Goal: Find specific page/section: Find specific page/section

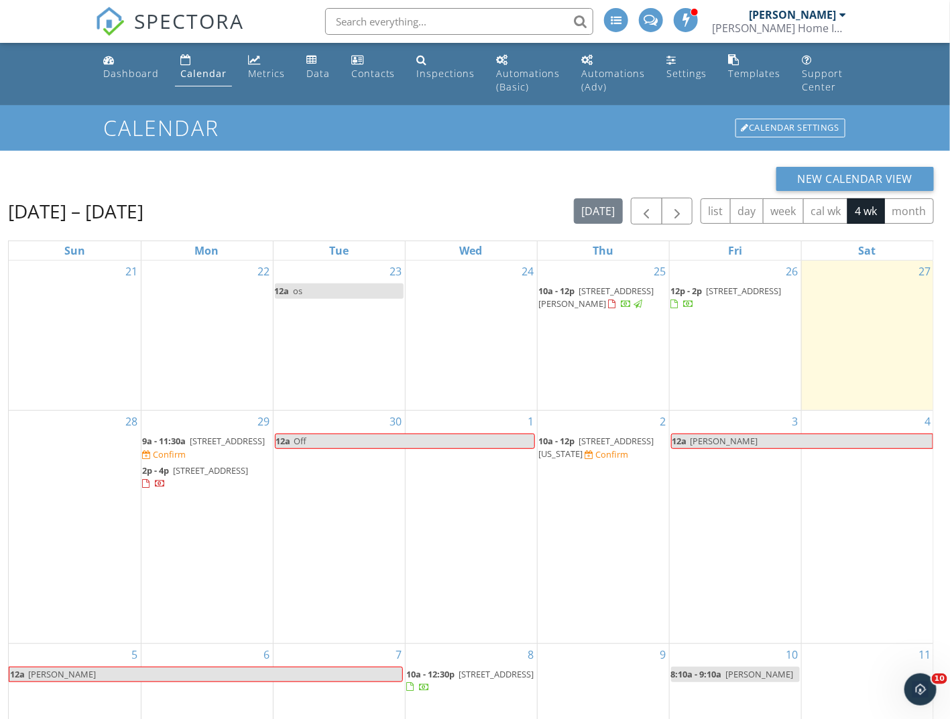
click at [433, 15] on input "text" at bounding box center [459, 21] width 268 height 27
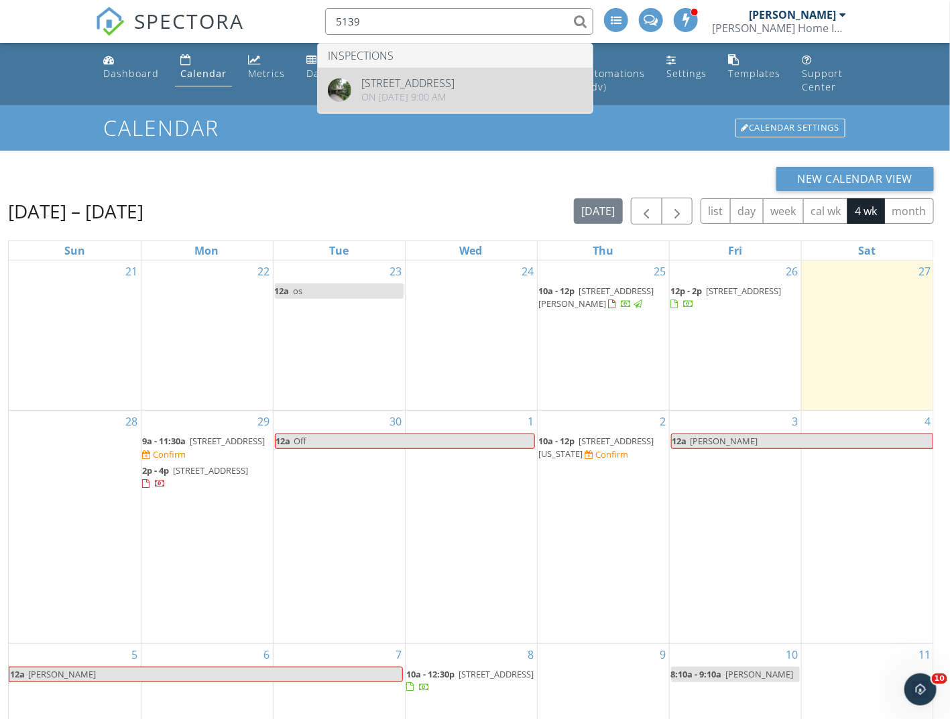
type input "5139"
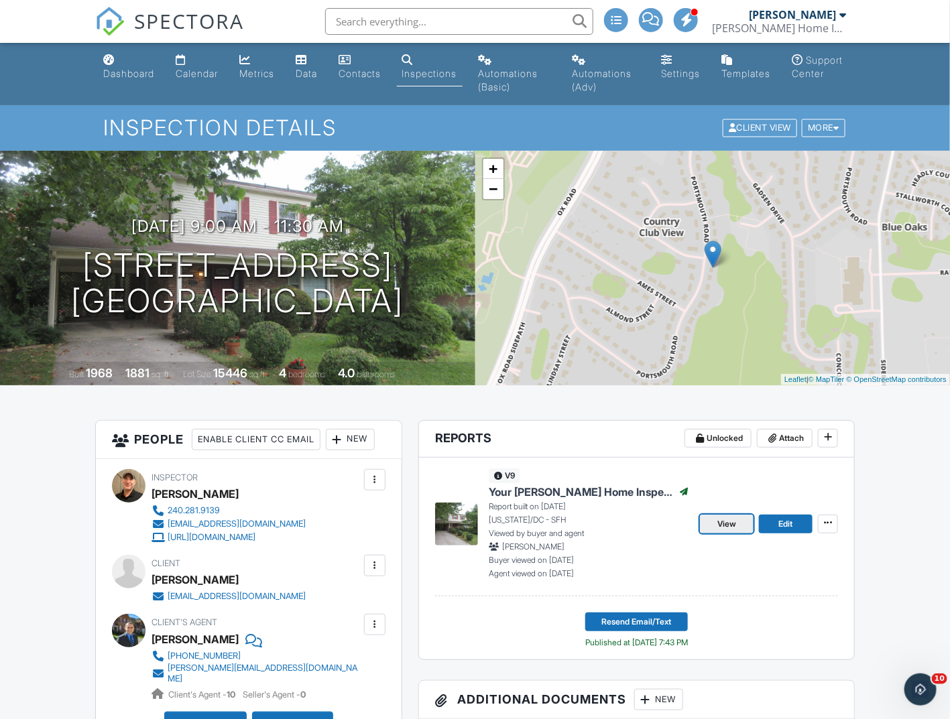
click at [728, 521] on span "View" at bounding box center [726, 523] width 19 height 13
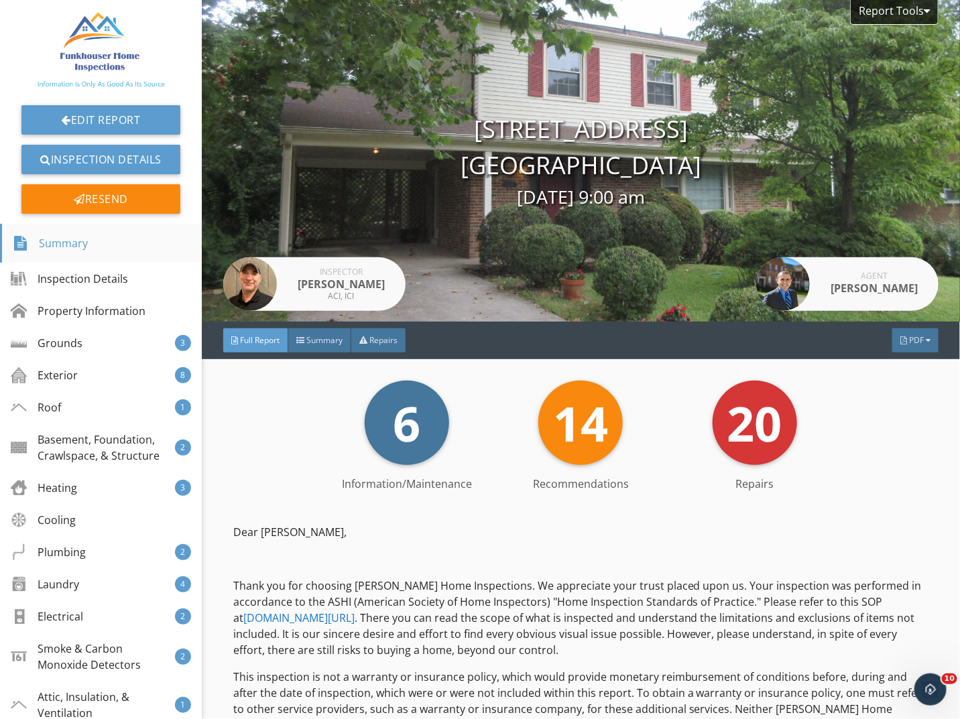
click at [74, 243] on div "Summary" at bounding box center [50, 243] width 75 height 23
click at [78, 577] on div "Laundry" at bounding box center [47, 584] width 68 height 16
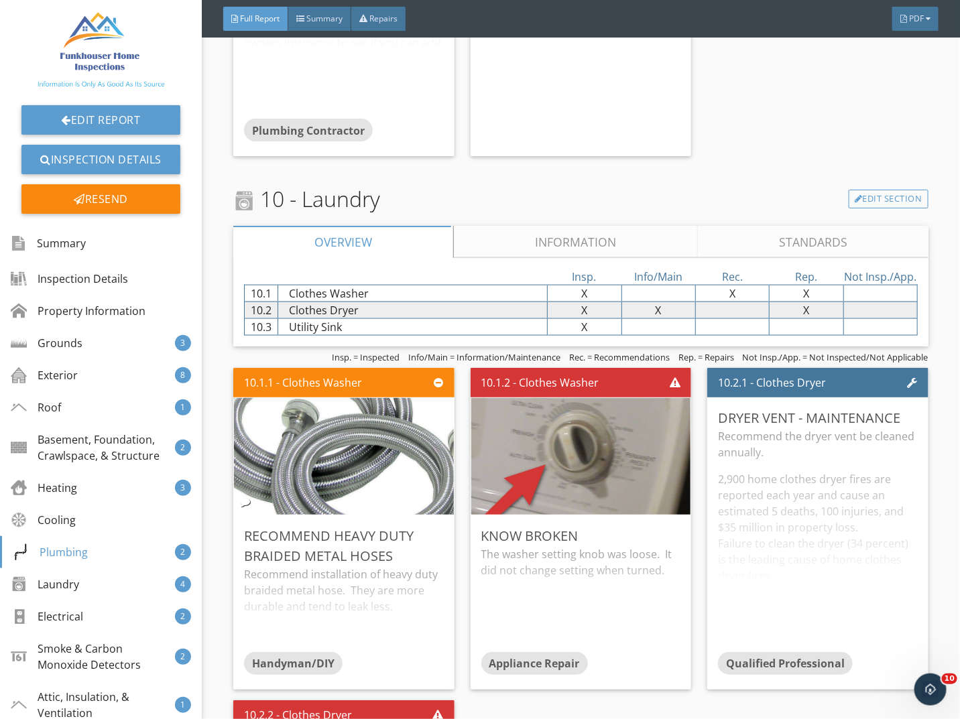
scroll to position [6306, 0]
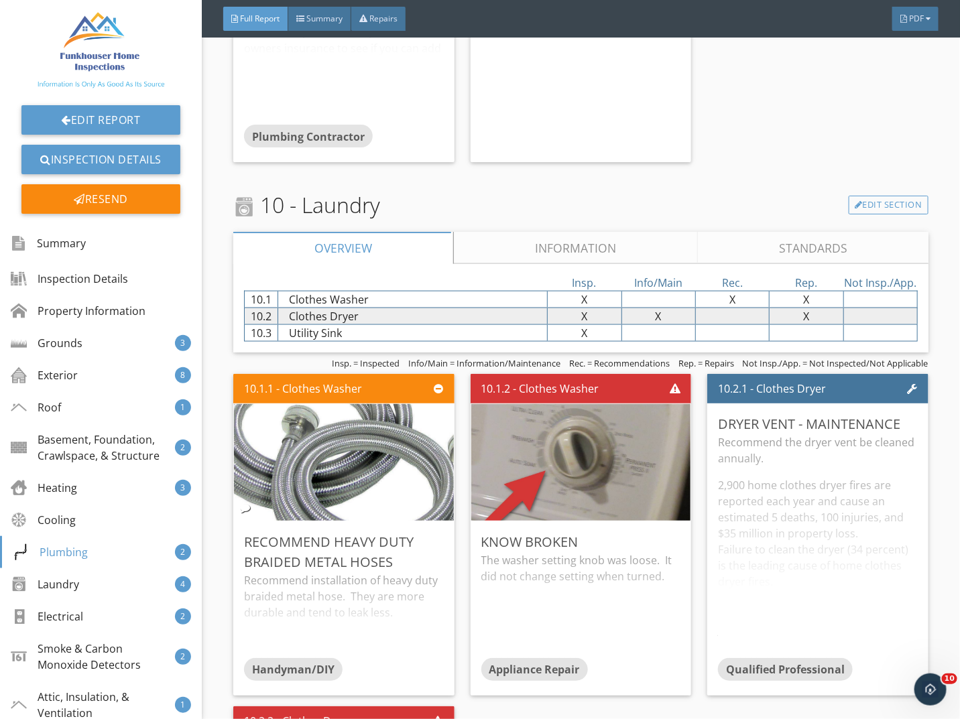
click at [614, 232] on link "Information" at bounding box center [576, 248] width 244 height 32
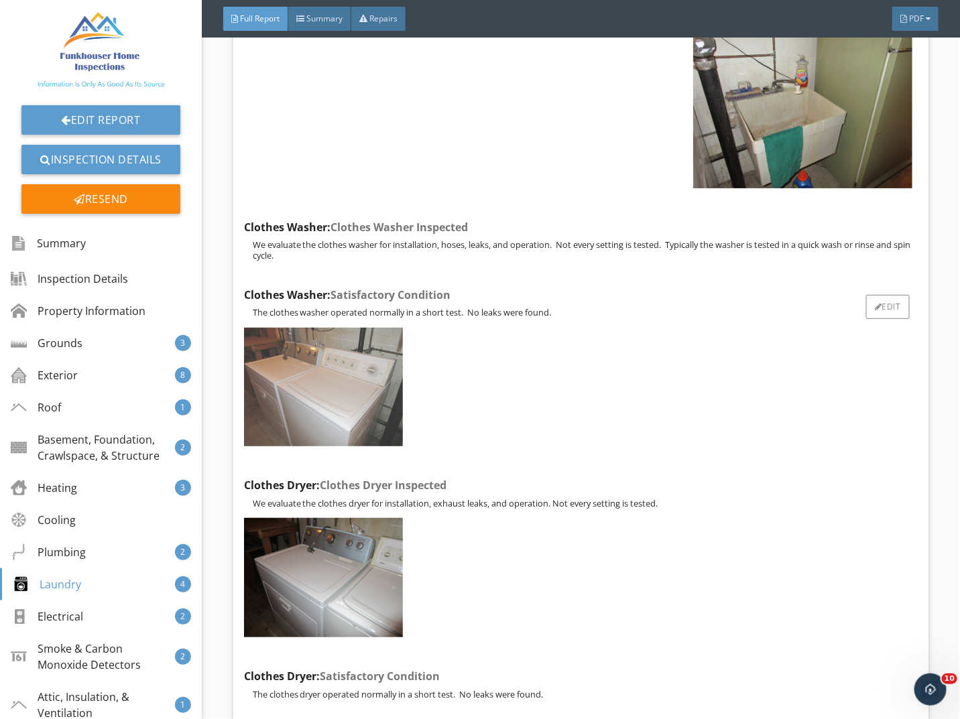
scroll to position [6641, 0]
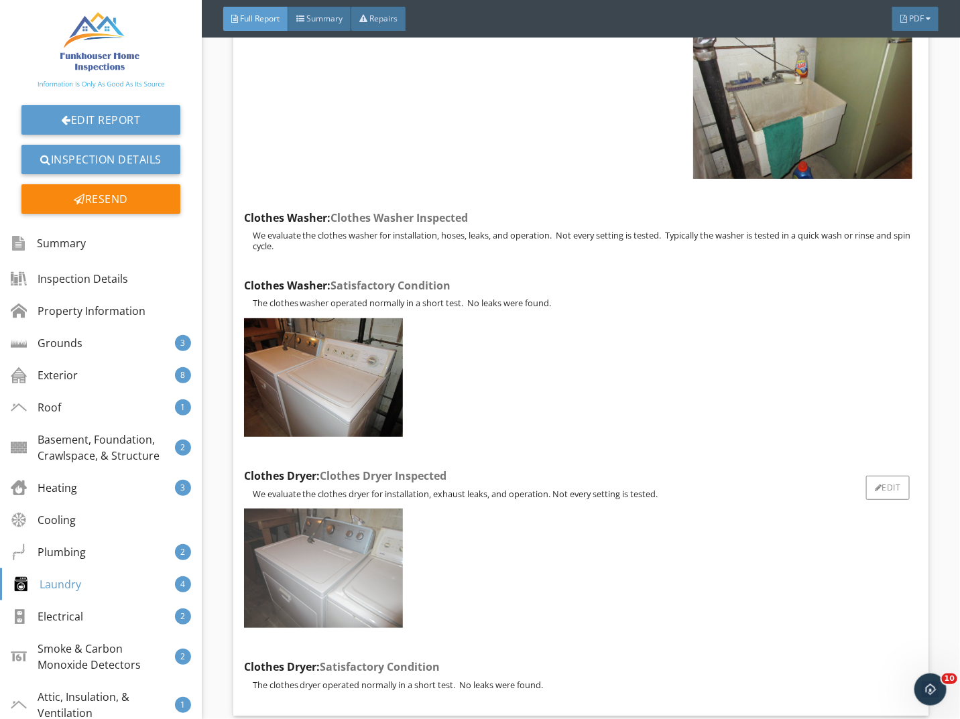
click at [345, 533] on img at bounding box center [323, 568] width 159 height 119
